Goal: Go to known website: Go to known website

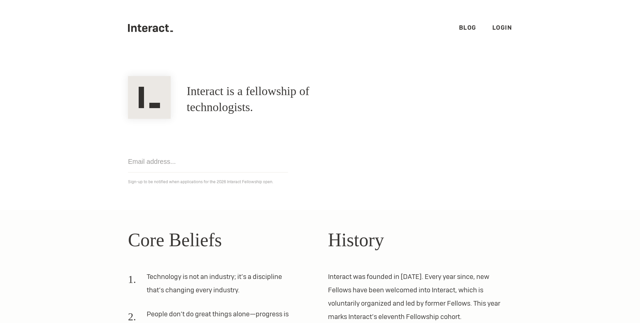
click at [162, 36] on ul ".cls-1{fill:#33312f;} interact-brand-logotype-black Blog Login" at bounding box center [320, 28] width 384 height 56
click at [494, 27] on link "Login" at bounding box center [502, 28] width 20 height 8
